Goal: Task Accomplishment & Management: Manage account settings

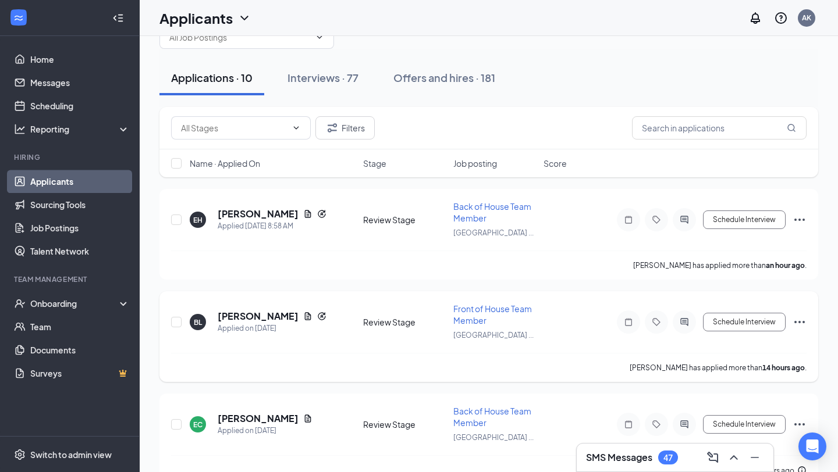
scroll to position [55, 0]
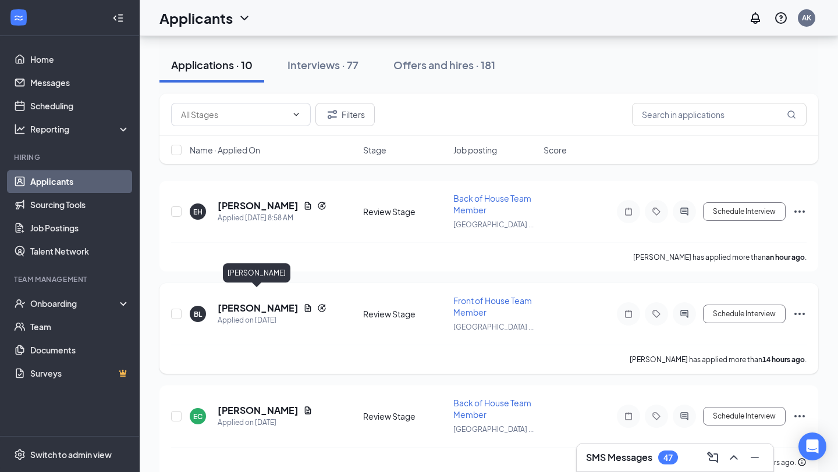
click at [272, 302] on h5 "[PERSON_NAME]" at bounding box center [258, 308] width 81 height 13
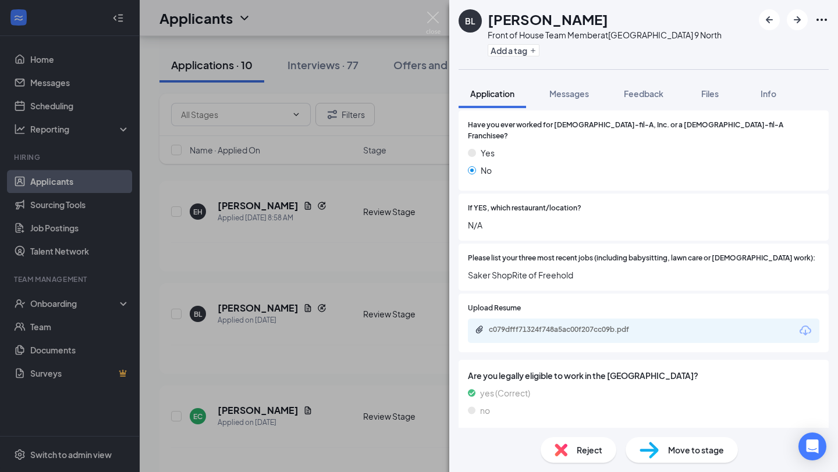
scroll to position [365, 0]
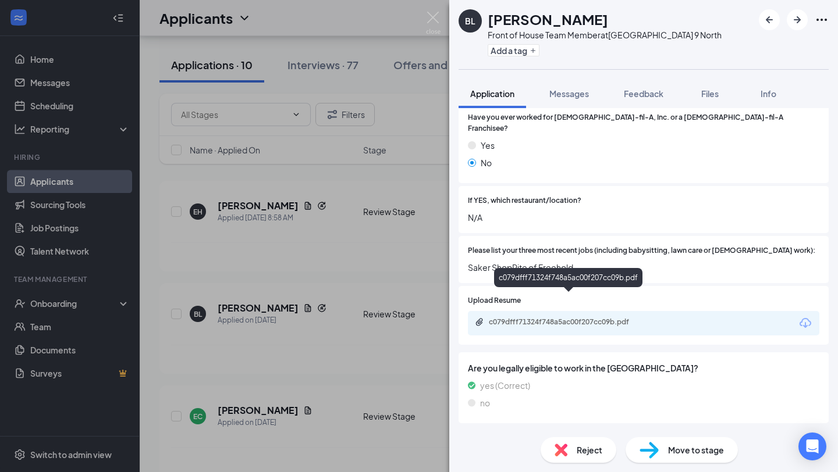
click at [598, 318] on div "c079dfff71324f748a5ac00f207cc09b.pdf" at bounding box center [569, 323] width 189 height 11
click at [431, 16] on img at bounding box center [433, 23] width 15 height 23
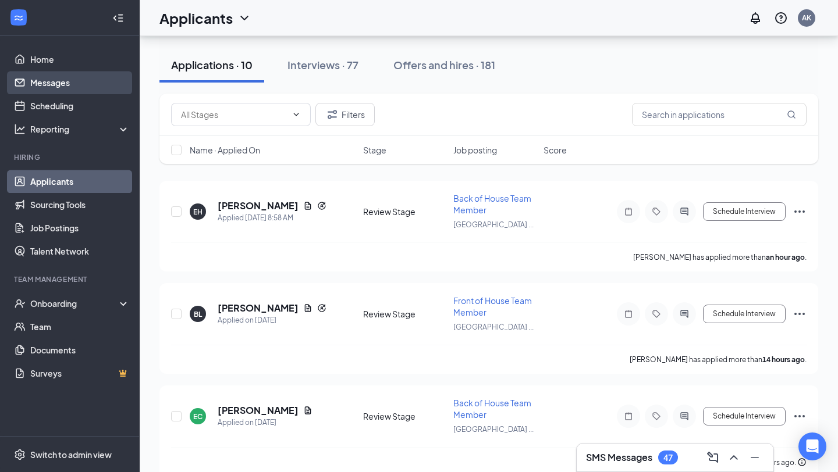
click at [91, 76] on link "Messages" at bounding box center [79, 82] width 99 height 23
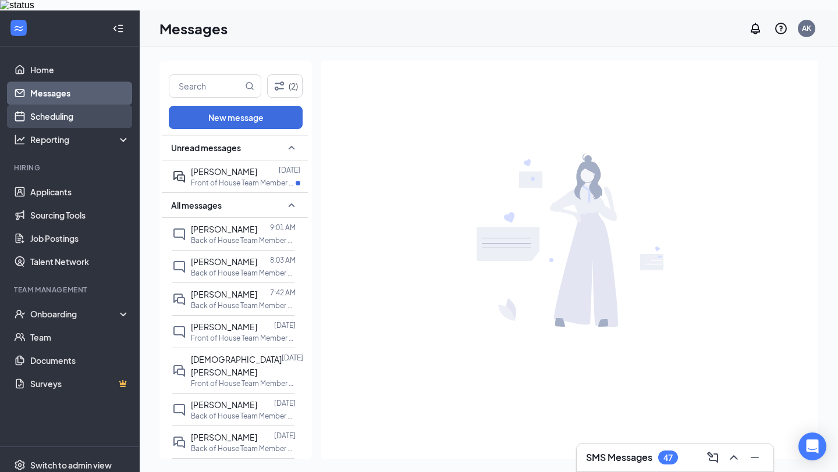
click at [58, 112] on link "Scheduling" at bounding box center [79, 116] width 99 height 23
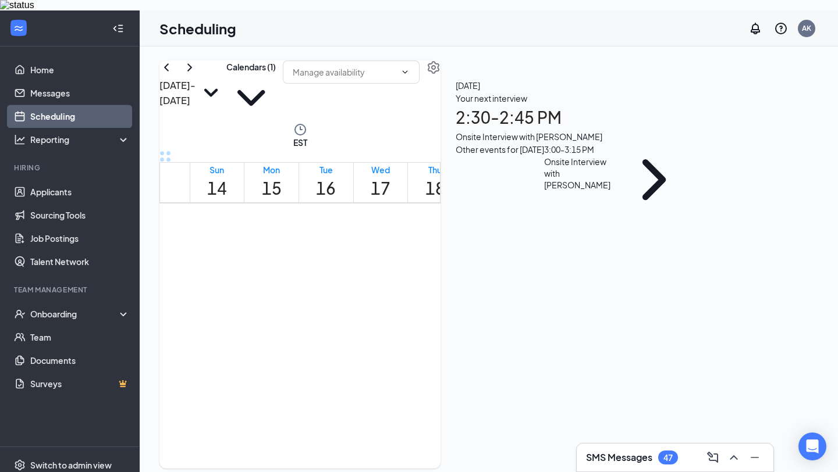
scroll to position [934, 0]
click at [119, 91] on link "Messages" at bounding box center [79, 92] width 99 height 23
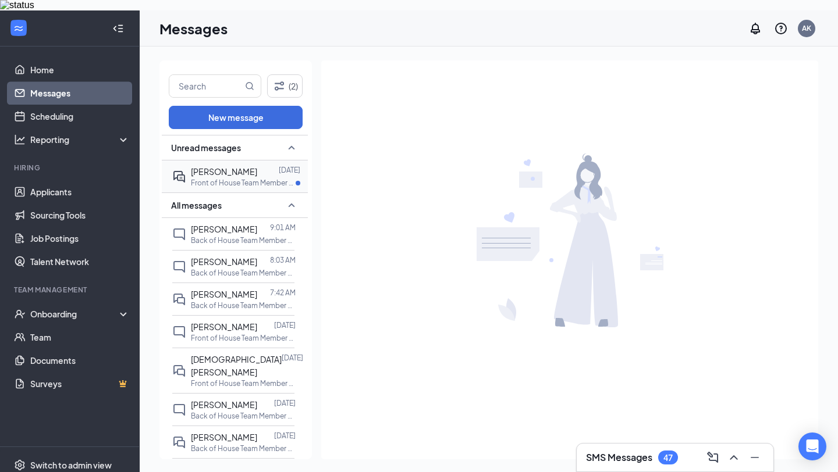
click at [262, 178] on p "Front of House Team Member at [GEOGRAPHIC_DATA]" at bounding box center [243, 183] width 105 height 10
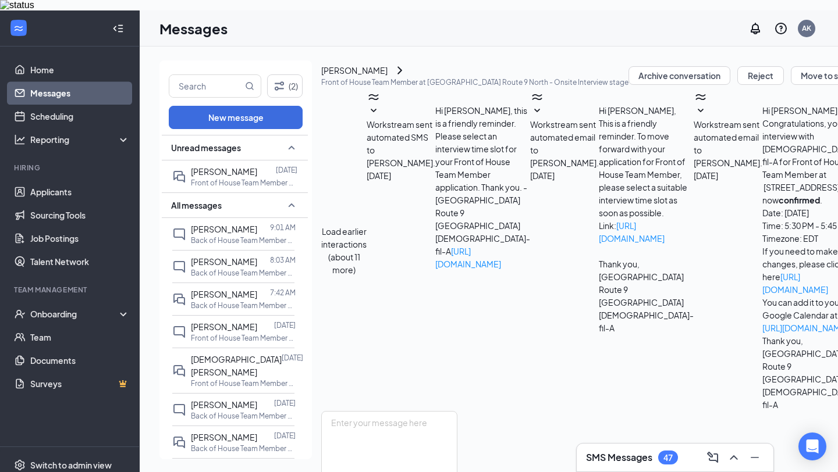
scroll to position [387, 0]
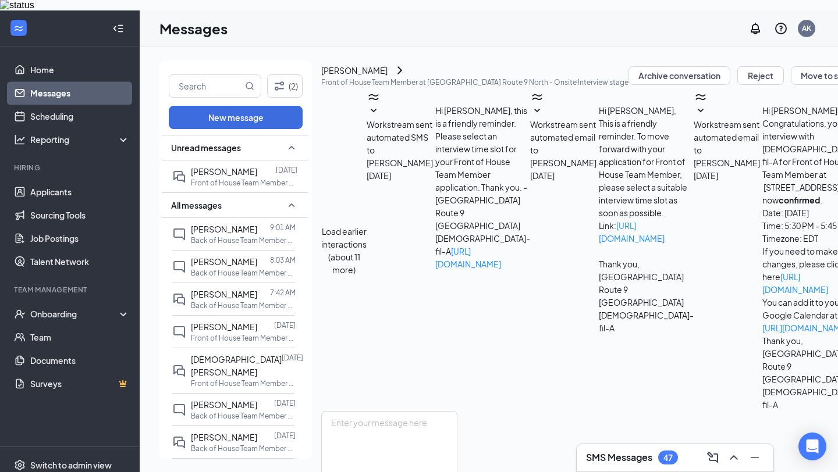
click at [321, 76] on div "PH" at bounding box center [321, 76] width 0 height 0
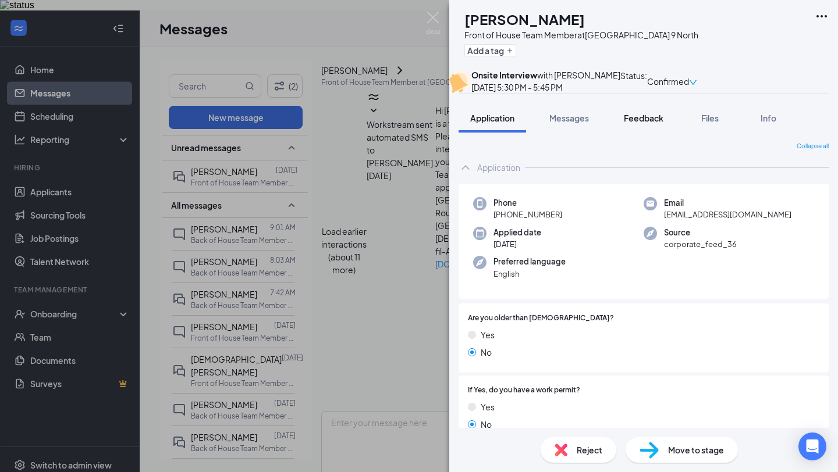
click at [646, 133] on button "Feedback" at bounding box center [643, 118] width 63 height 29
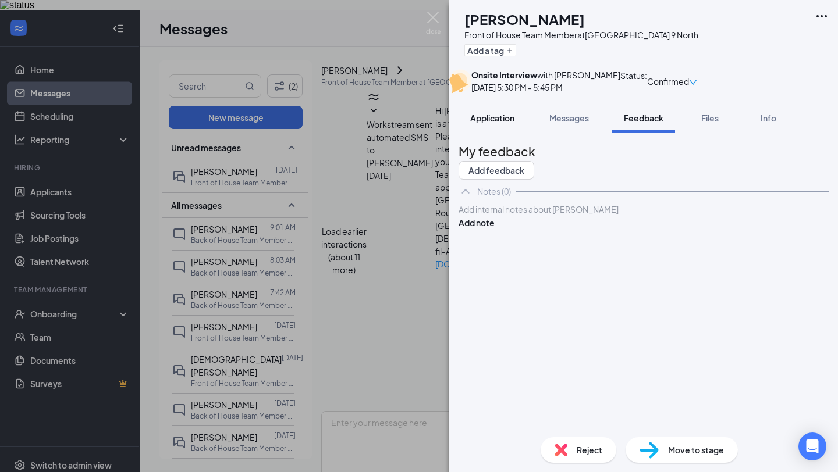
click at [498, 133] on button "Application" at bounding box center [491, 118] width 67 height 29
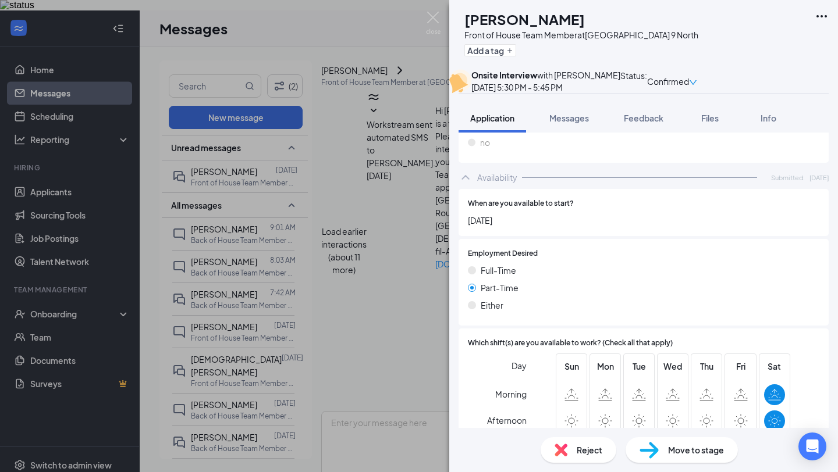
scroll to position [793, 0]
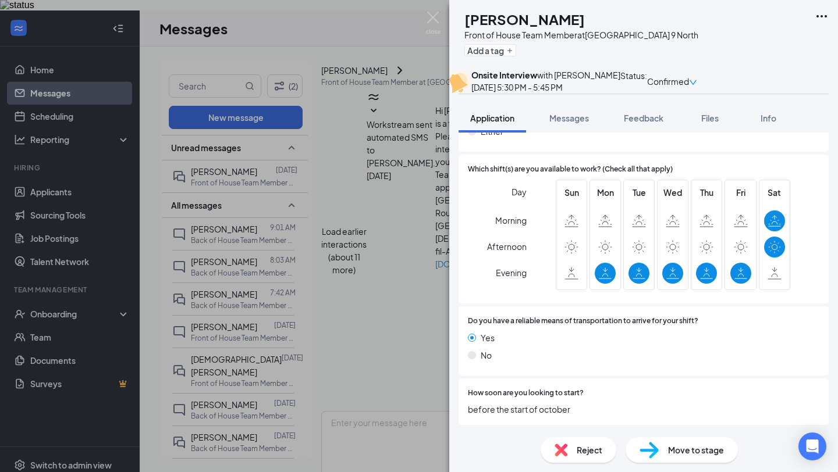
click at [444, 19] on div "PH [PERSON_NAME] Front of House Team Member at [GEOGRAPHIC_DATA] Route 9 North …" at bounding box center [419, 236] width 838 height 472
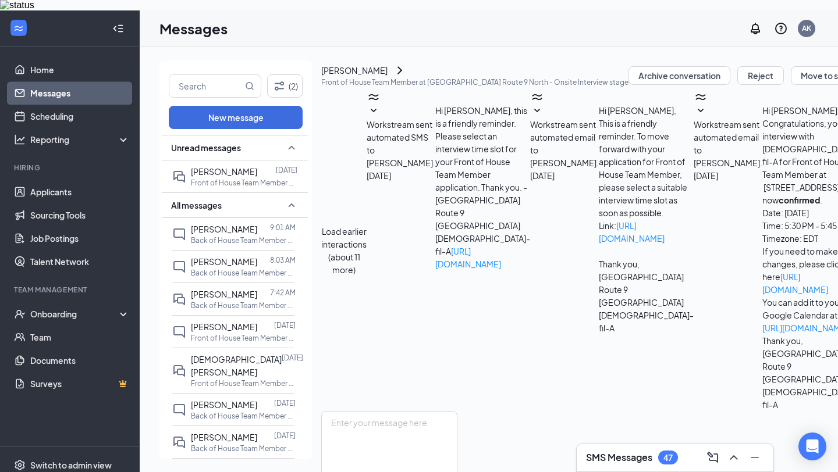
click at [387, 65] on div "[PERSON_NAME]" at bounding box center [354, 70] width 66 height 13
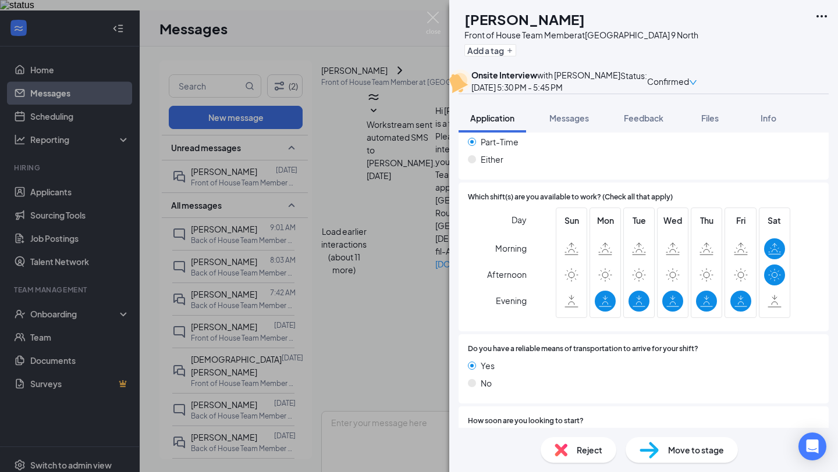
scroll to position [793, 0]
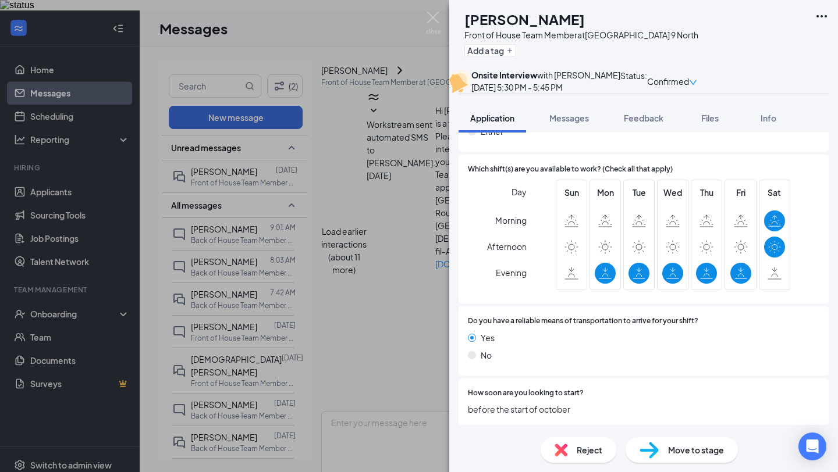
click at [574, 453] on div "Reject" at bounding box center [578, 451] width 76 height 26
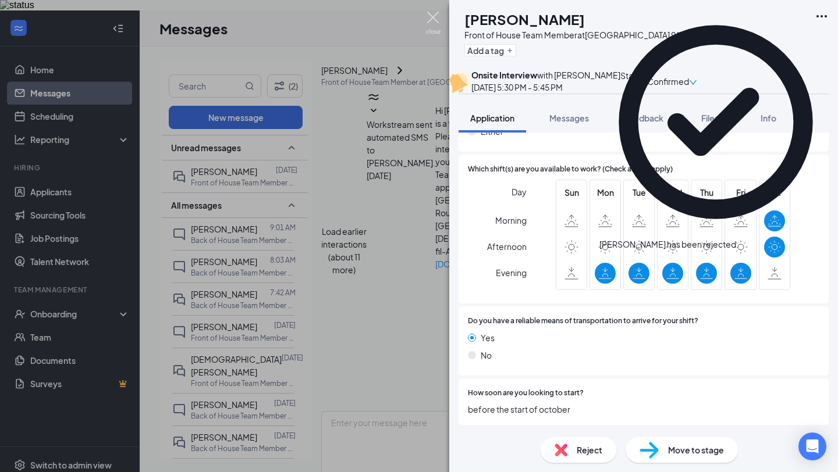
click at [436, 15] on img at bounding box center [433, 23] width 15 height 23
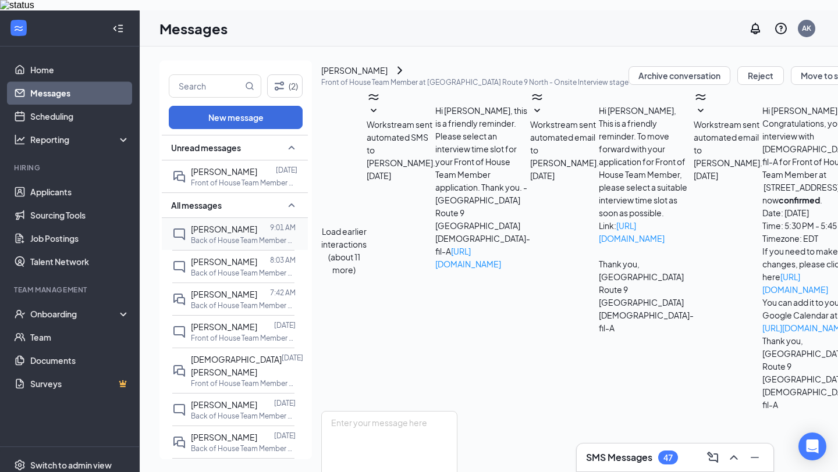
click at [257, 223] on div at bounding box center [263, 229] width 13 height 13
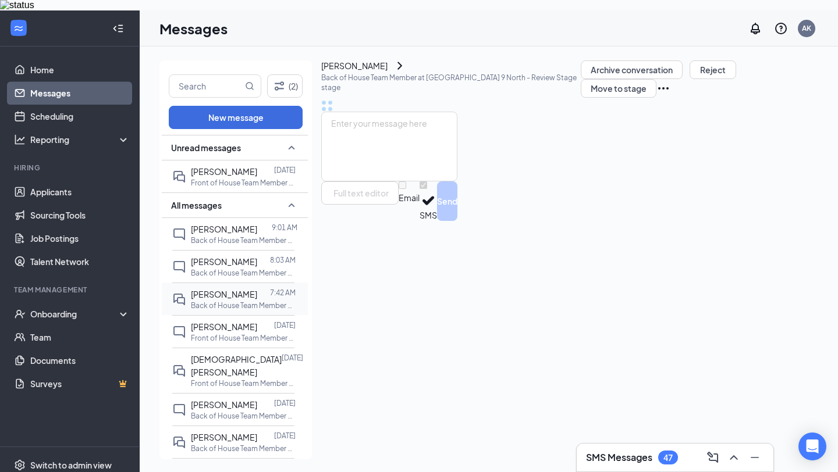
click at [241, 288] on div "[PERSON_NAME]" at bounding box center [224, 294] width 66 height 13
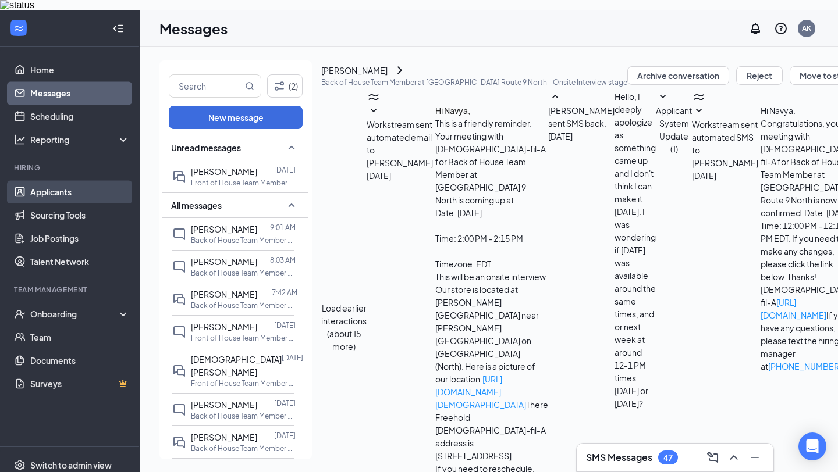
scroll to position [357, 0]
click at [100, 189] on link "Applicants" at bounding box center [79, 191] width 99 height 23
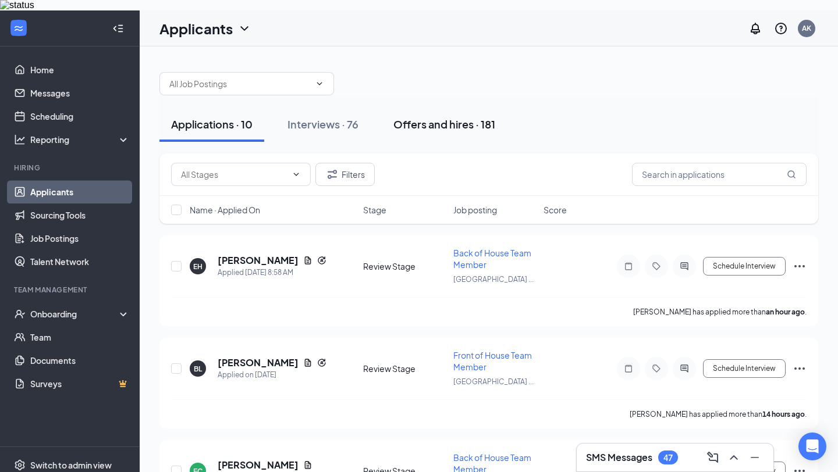
click at [428, 127] on button "Offers and hires · 181" at bounding box center [444, 124] width 125 height 35
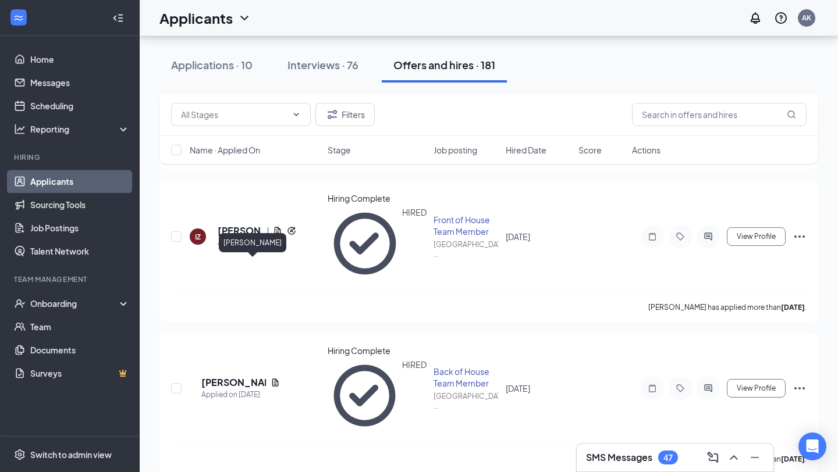
scroll to position [437, 0]
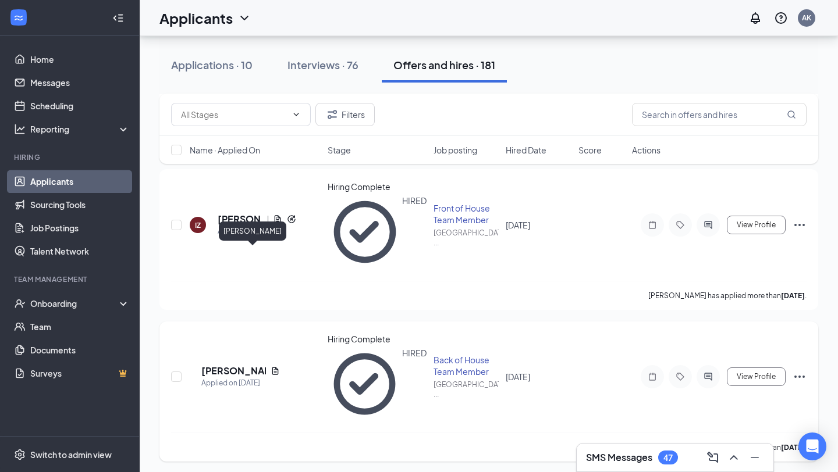
click at [244, 365] on h5 "[PERSON_NAME]" at bounding box center [233, 371] width 65 height 13
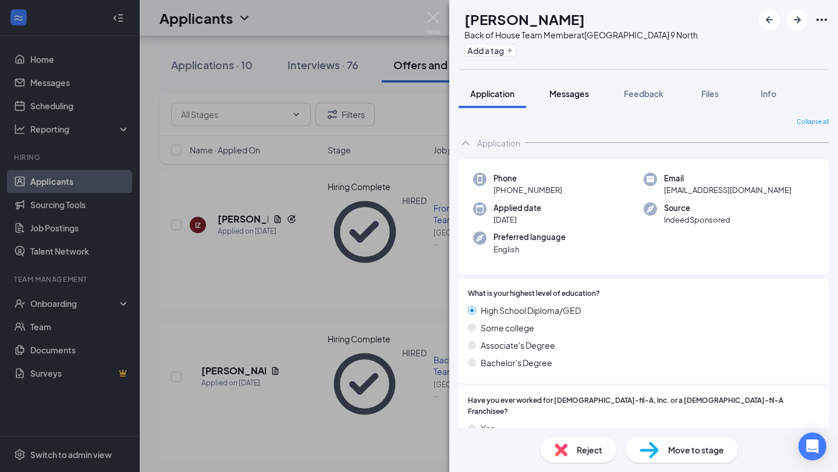
click at [578, 95] on span "Messages" at bounding box center [569, 93] width 40 height 10
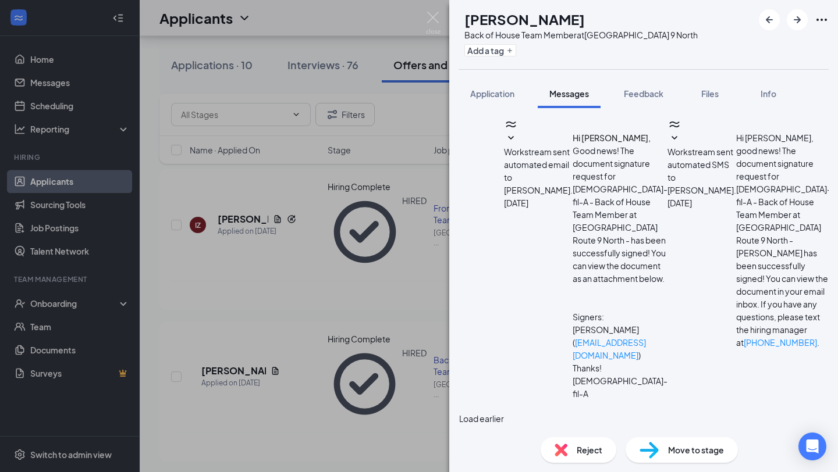
scroll to position [559, 0]
drag, startPoint x: 546, startPoint y: 150, endPoint x: 598, endPoint y: 275, distance: 135.4
copy span "Hello [PERSON_NAME], You are scheduled to attend our Orientation session [DATE]…"
click at [431, 19] on img at bounding box center [433, 23] width 15 height 23
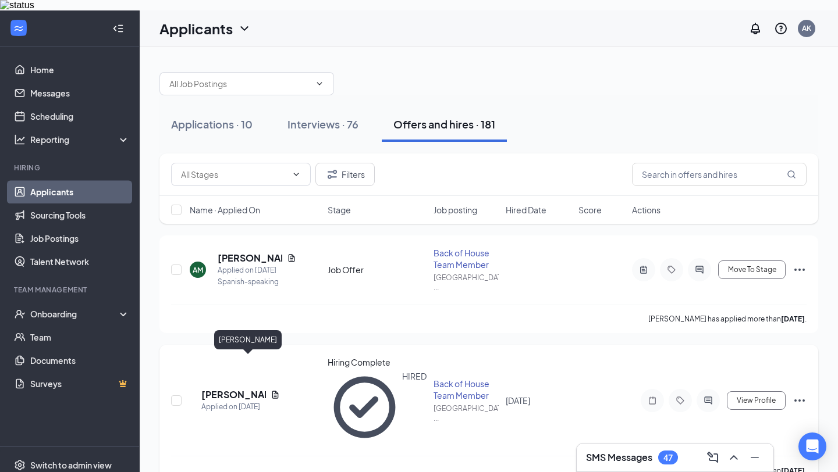
click at [241, 389] on h5 "[PERSON_NAME]" at bounding box center [233, 395] width 65 height 13
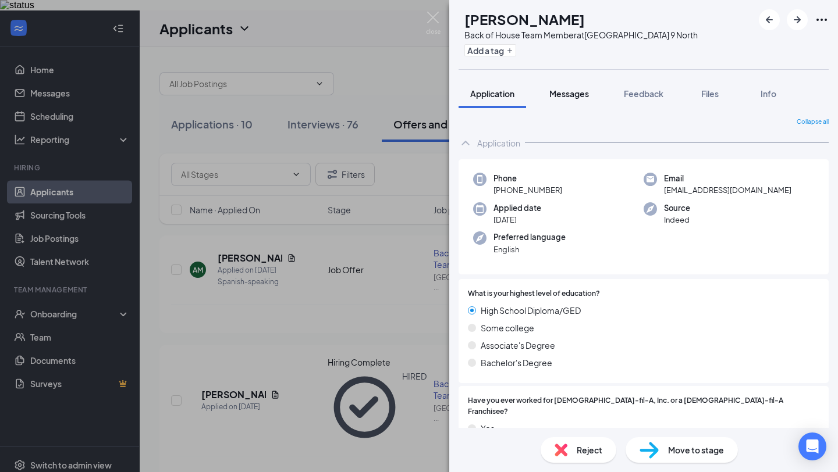
click at [574, 98] on span "Messages" at bounding box center [569, 93] width 40 height 10
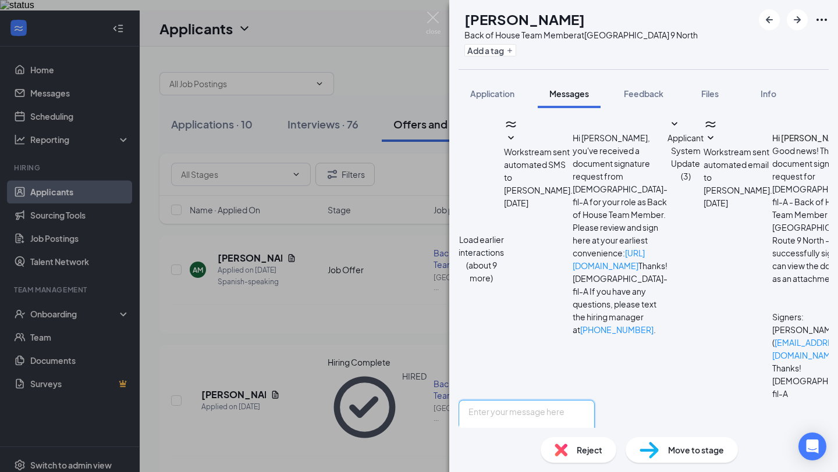
click at [595, 400] on textarea at bounding box center [526, 435] width 136 height 70
paste textarea "Hello [PERSON_NAME], You are scheduled to attend our Orientation session [DATE]…"
click at [514, 400] on textarea "Hello [PERSON_NAME], You are scheduled to attend our Orientation session [DATE]…" at bounding box center [526, 435] width 136 height 70
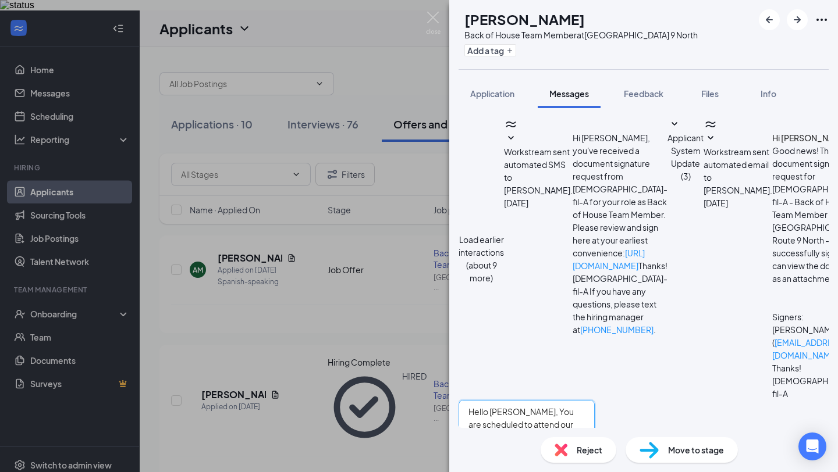
click at [514, 400] on textarea "Hello [PERSON_NAME], You are scheduled to attend our Orientation session [DATE]…" at bounding box center [526, 435] width 136 height 70
type textarea "Hello [PERSON_NAME], You are scheduled to attend our Orientation session [DATE]…"
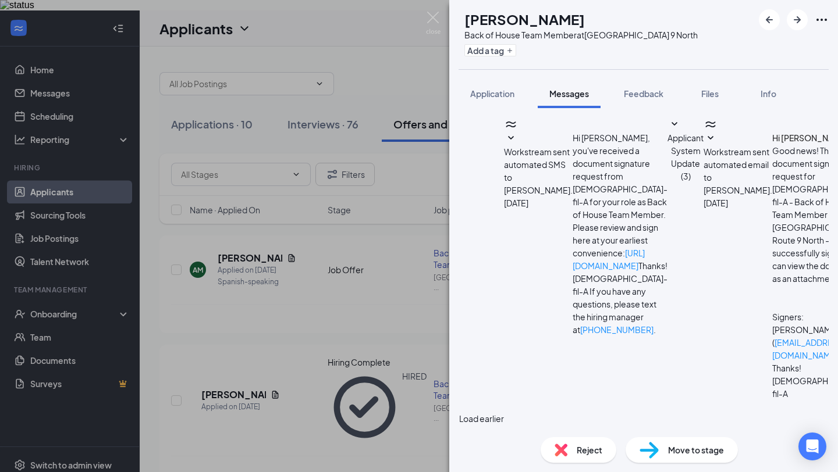
scroll to position [492, 0]
click at [439, 22] on img at bounding box center [433, 23] width 15 height 23
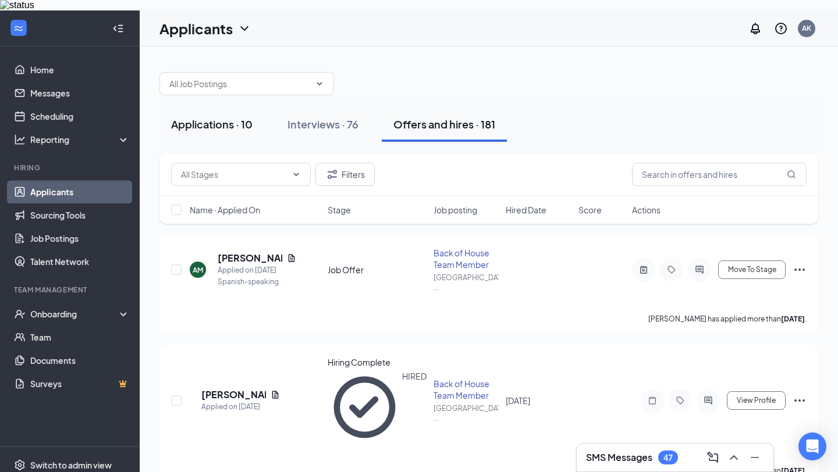
click at [227, 130] on button "Applications · 10" at bounding box center [211, 124] width 105 height 35
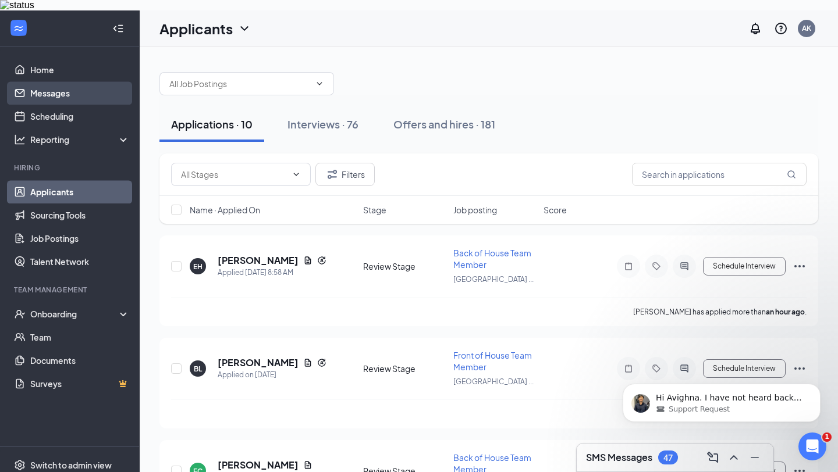
click at [106, 88] on link "Messages" at bounding box center [79, 92] width 99 height 23
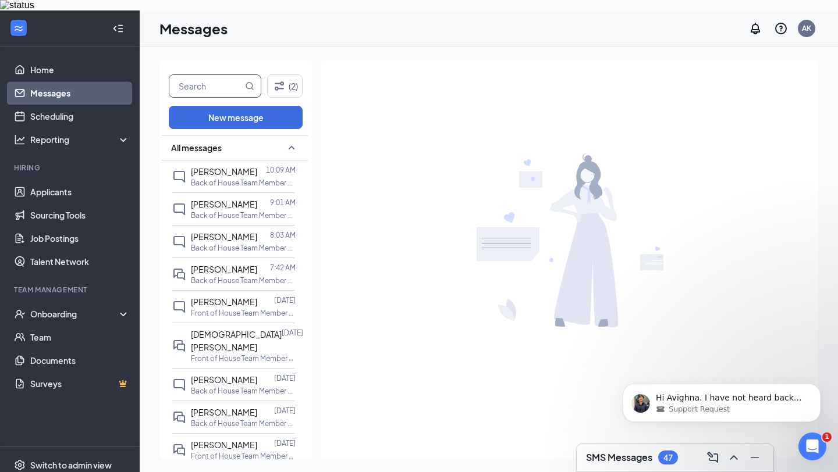
click at [202, 81] on input "text" at bounding box center [205, 86] width 73 height 22
type input "misha"
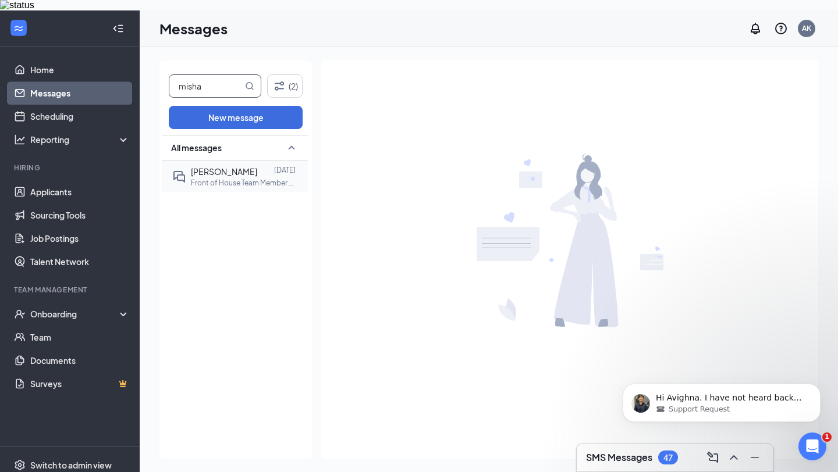
click at [252, 178] on p "Front of House Team Member at [GEOGRAPHIC_DATA]" at bounding box center [243, 183] width 105 height 10
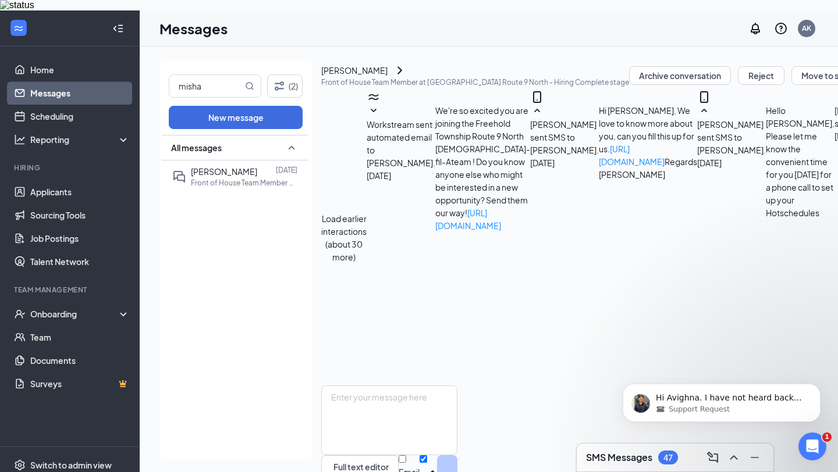
scroll to position [645, 0]
